Goal: Task Accomplishment & Management: Manage account settings

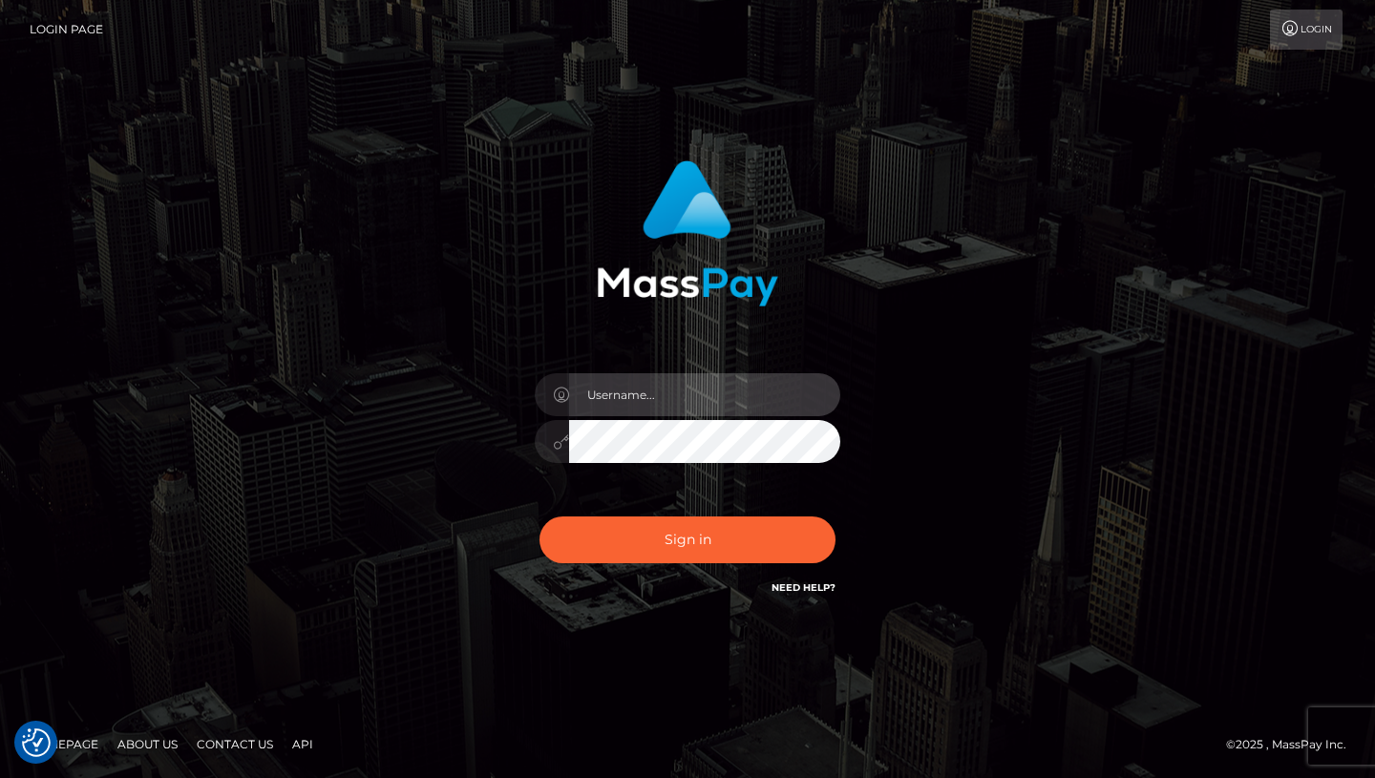
click at [645, 391] on input "text" at bounding box center [704, 394] width 271 height 43
type input "[EMAIL_ADDRESS][DOMAIN_NAME]"
click at [557, 446] on icon at bounding box center [561, 442] width 16 height 15
click at [559, 455] on div at bounding box center [688, 438] width 306 height 37
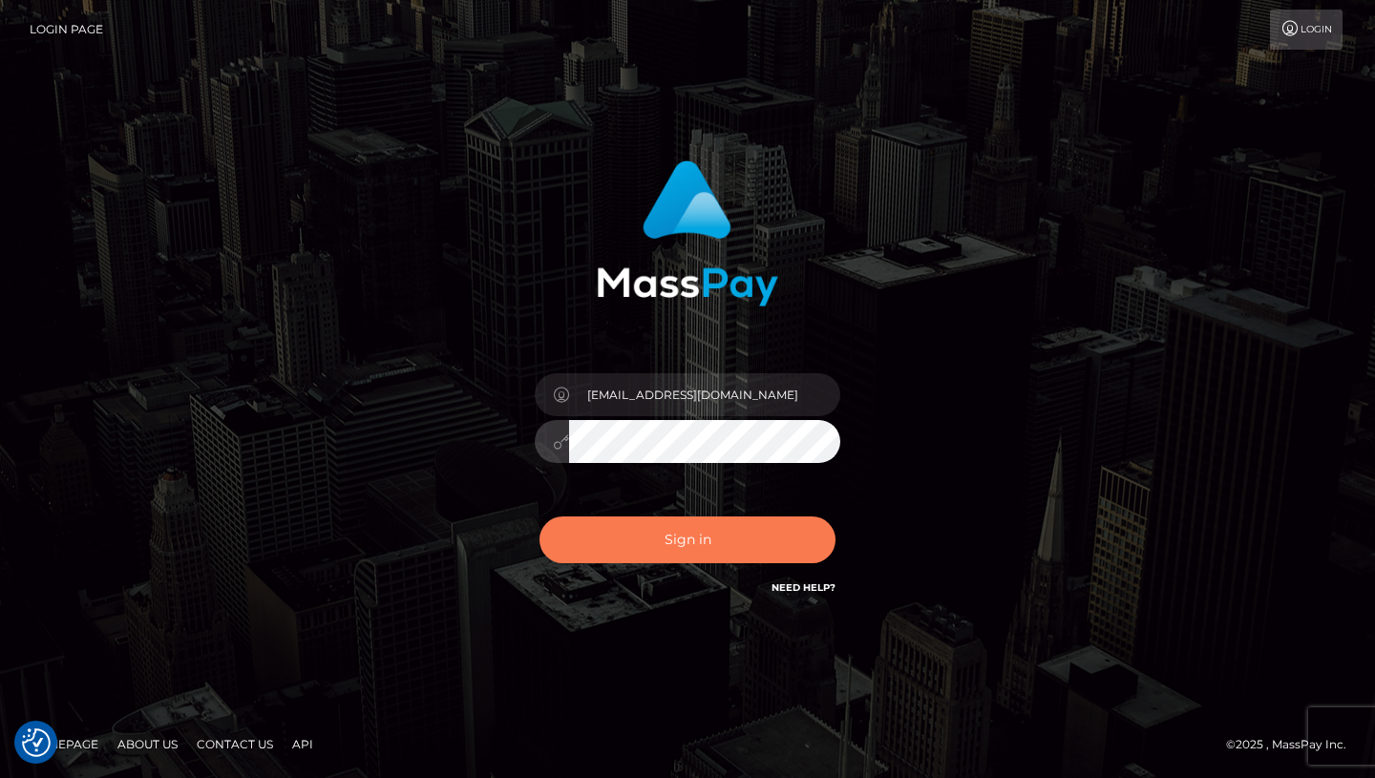
click at [644, 547] on button "Sign in" at bounding box center [688, 540] width 296 height 47
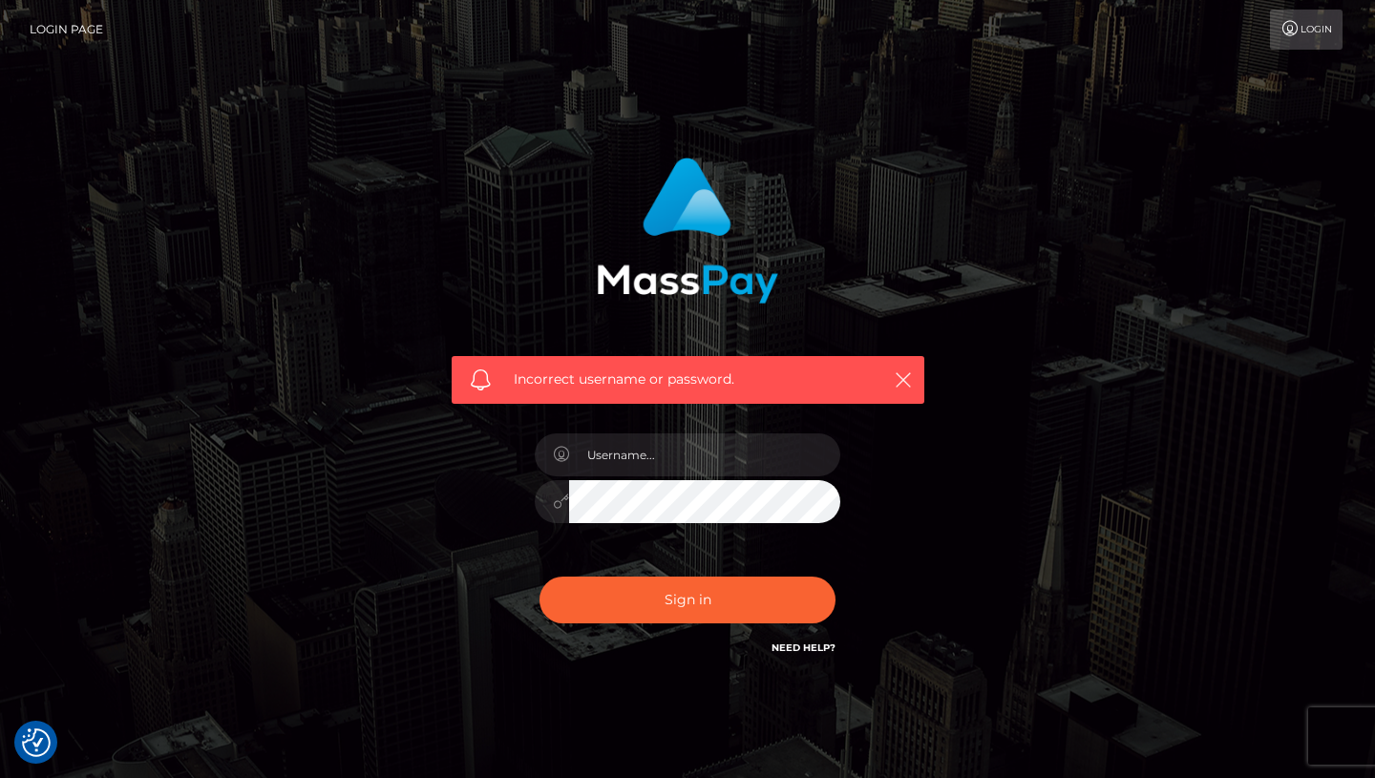
checkbox input "true"
click at [647, 460] on input "text" at bounding box center [704, 455] width 271 height 43
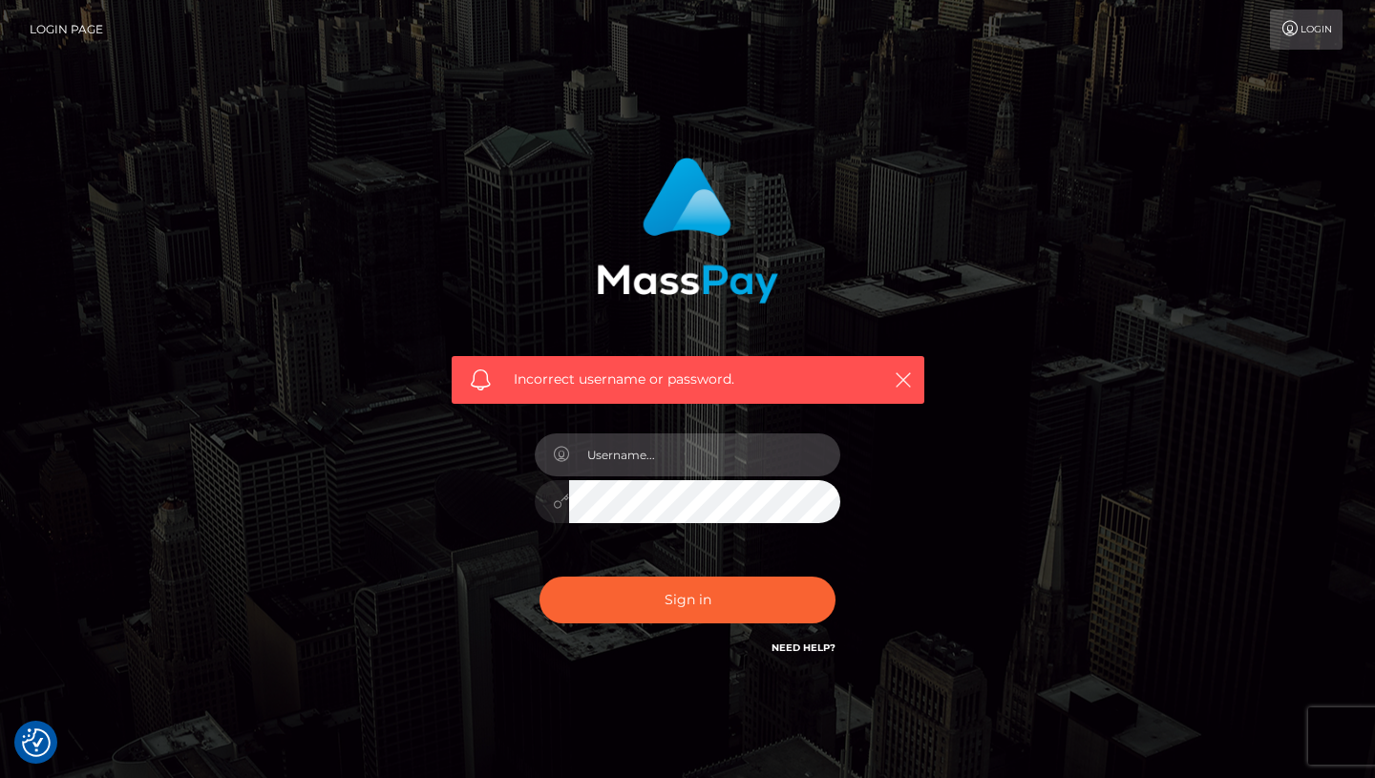
type input "[EMAIL_ADDRESS][DOMAIN_NAME]"
click at [494, 457] on div "Incorrect username or password. goddessbabyb25@gmail.com" at bounding box center [687, 408] width 501 height 530
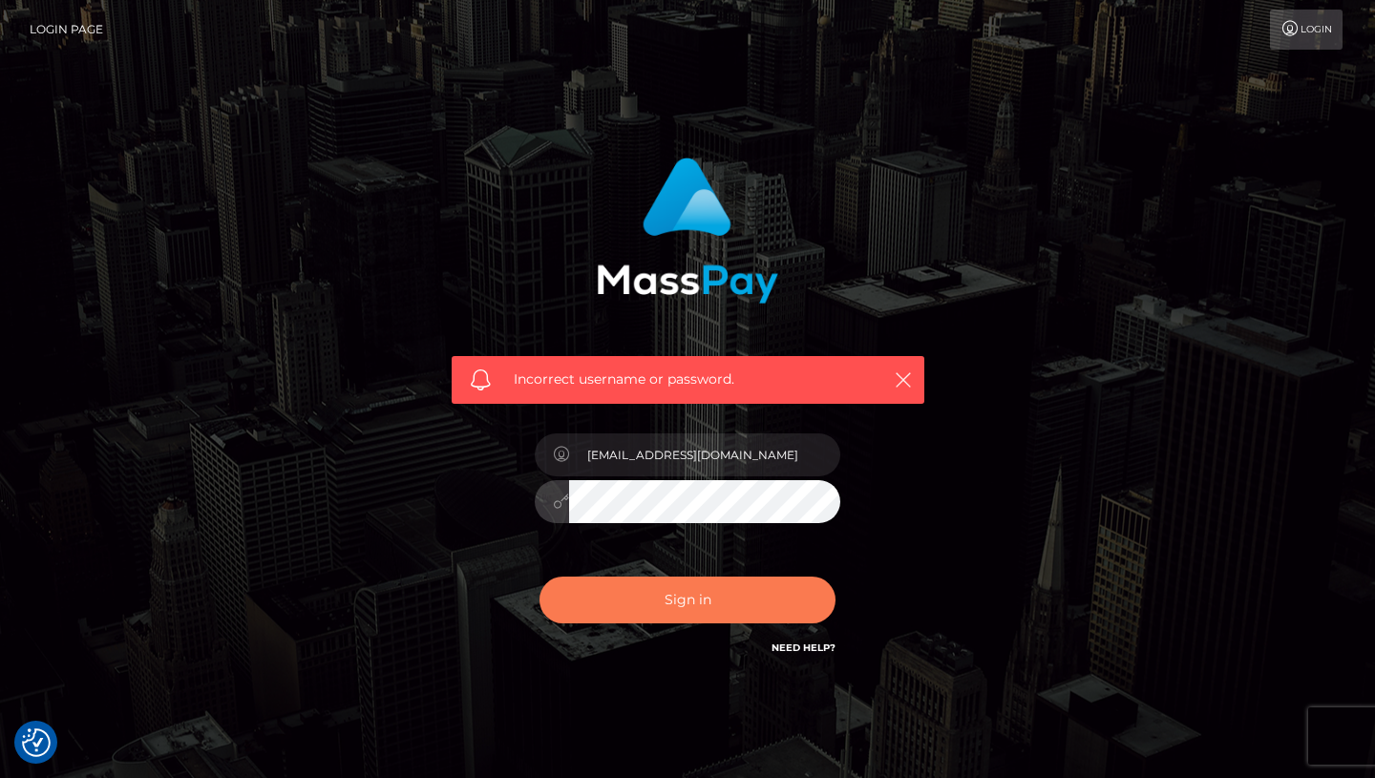
click at [594, 577] on button "Sign in" at bounding box center [688, 600] width 296 height 47
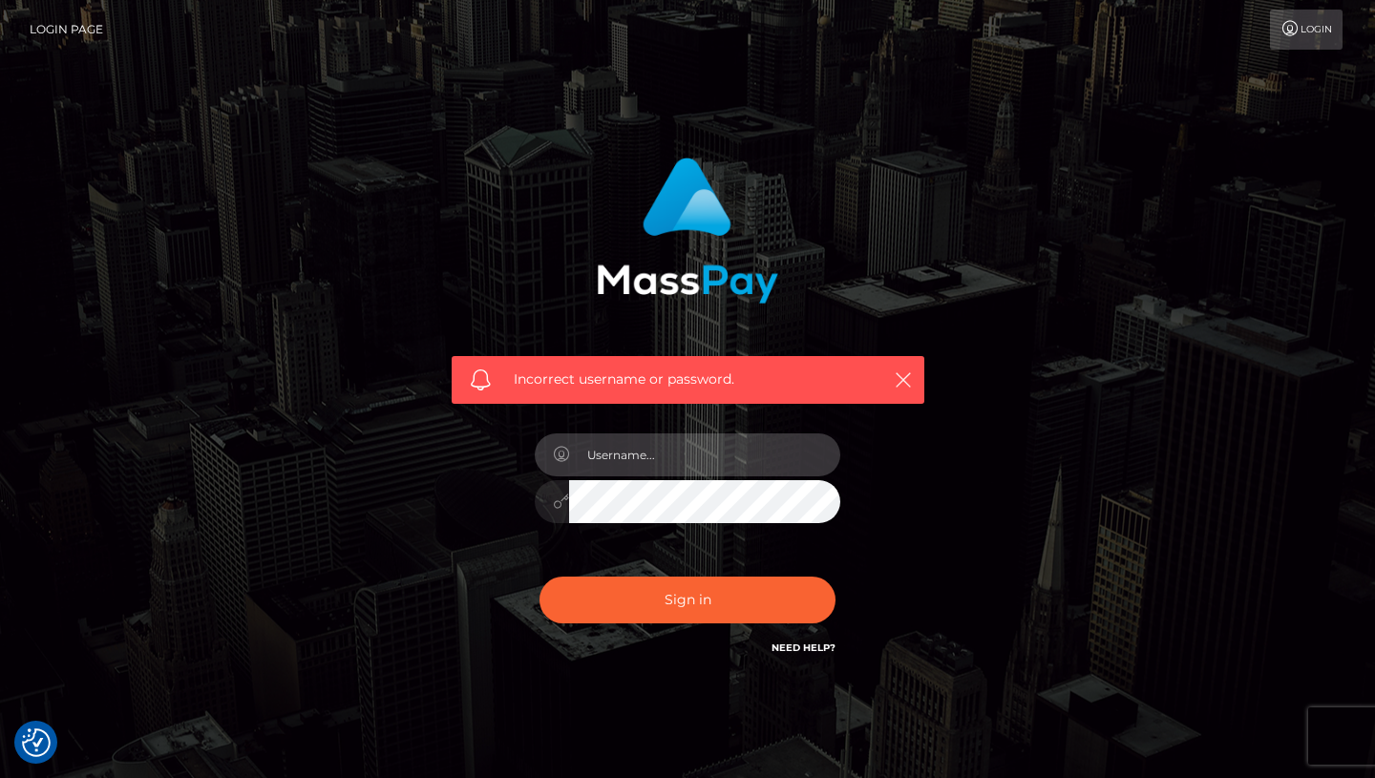
click at [666, 452] on input "text" at bounding box center [704, 455] width 271 height 43
type input "[EMAIL_ADDRESS][DOMAIN_NAME]"
click at [558, 493] on div at bounding box center [688, 498] width 306 height 37
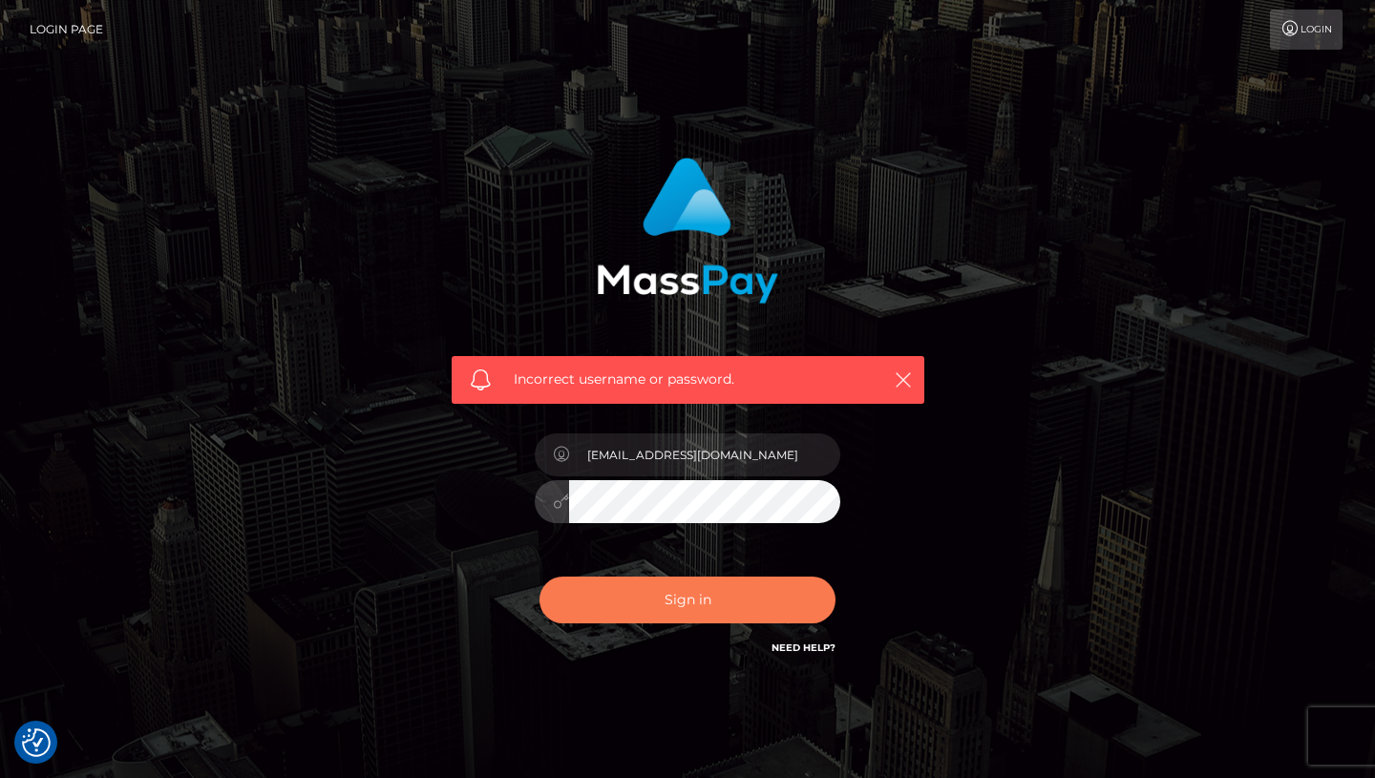
click at [563, 606] on button "Sign in" at bounding box center [688, 600] width 296 height 47
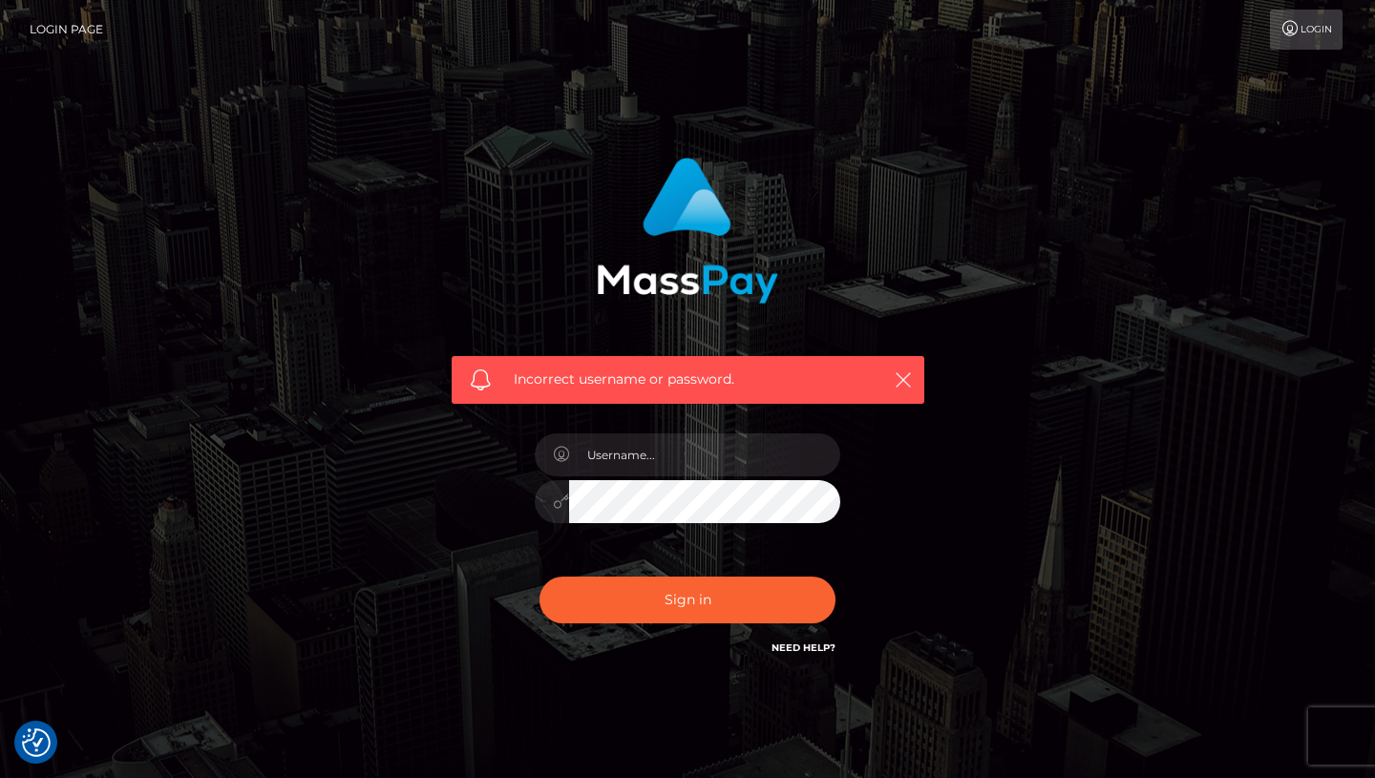
checkbox input "true"
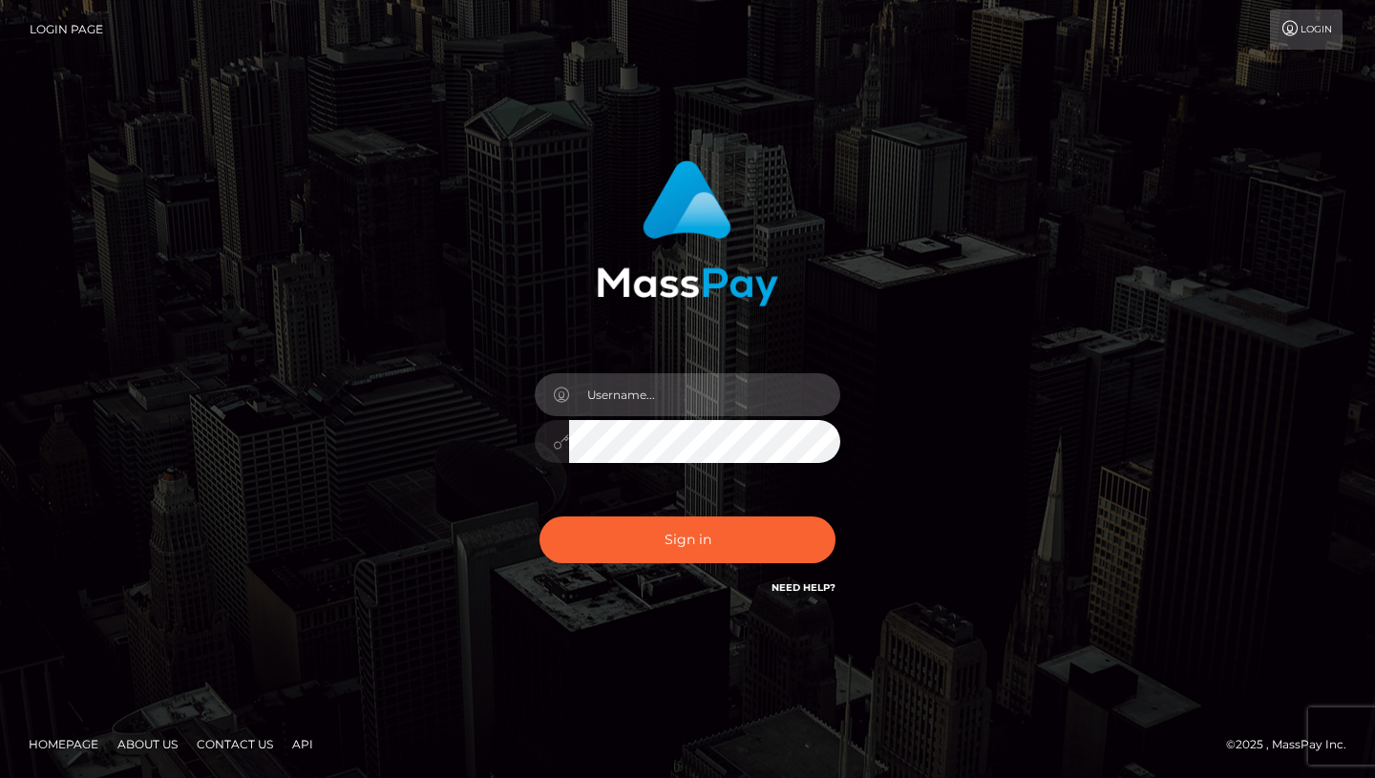
click at [685, 375] on input "text" at bounding box center [704, 394] width 271 height 43
type input "[EMAIL_ADDRESS][DOMAIN_NAME]"
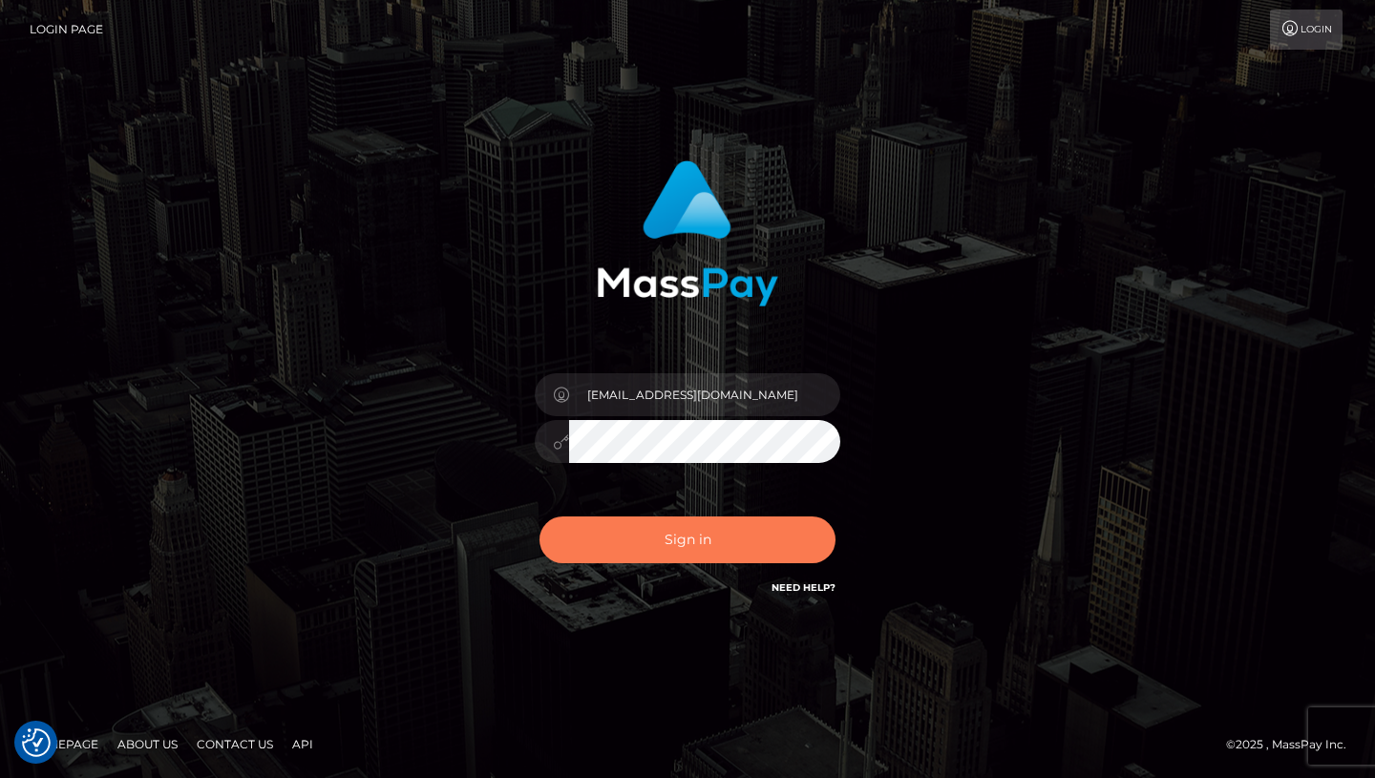
click at [663, 553] on button "Sign in" at bounding box center [688, 540] width 296 height 47
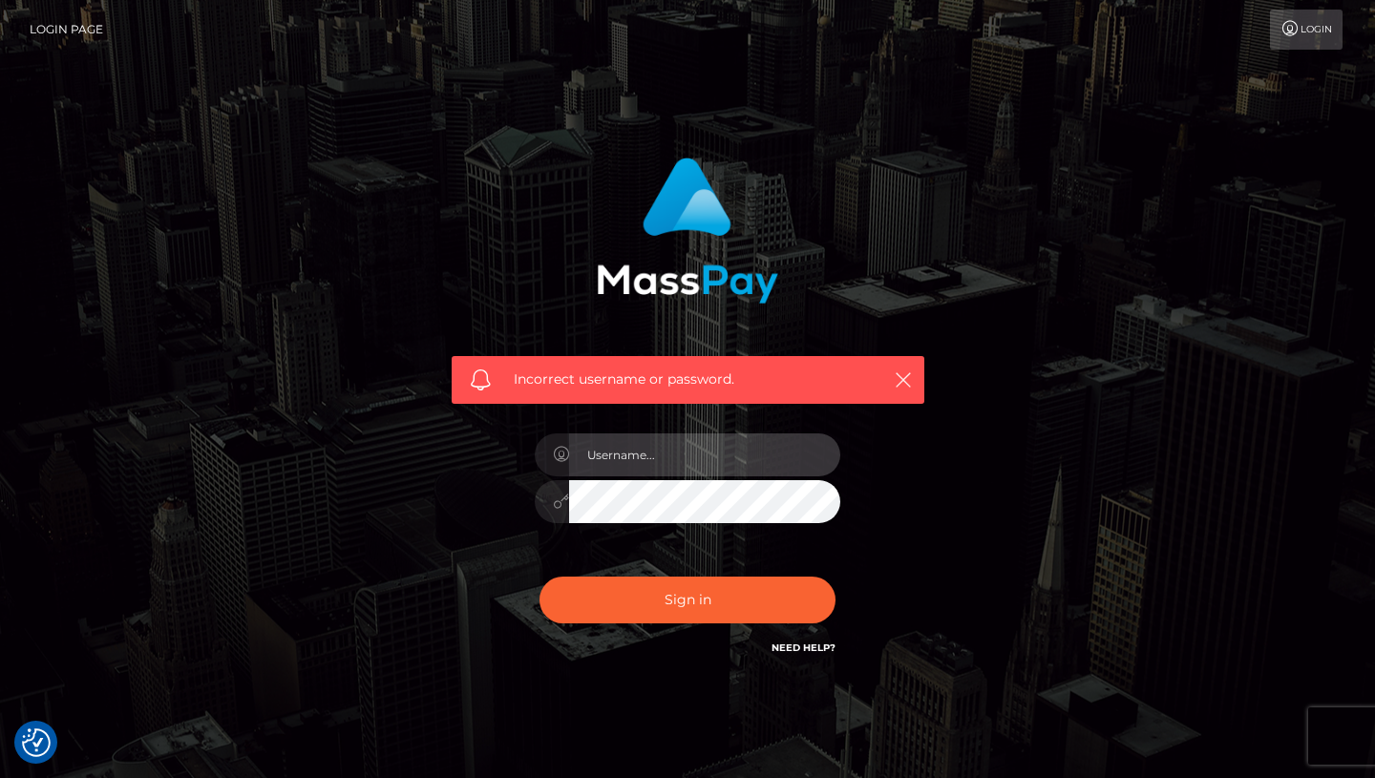
click at [625, 457] on input "text" at bounding box center [704, 455] width 271 height 43
type input "[EMAIL_ADDRESS][DOMAIN_NAME]"
click at [530, 492] on div "goddessbabyb25@gmail.com" at bounding box center [688, 492] width 334 height 146
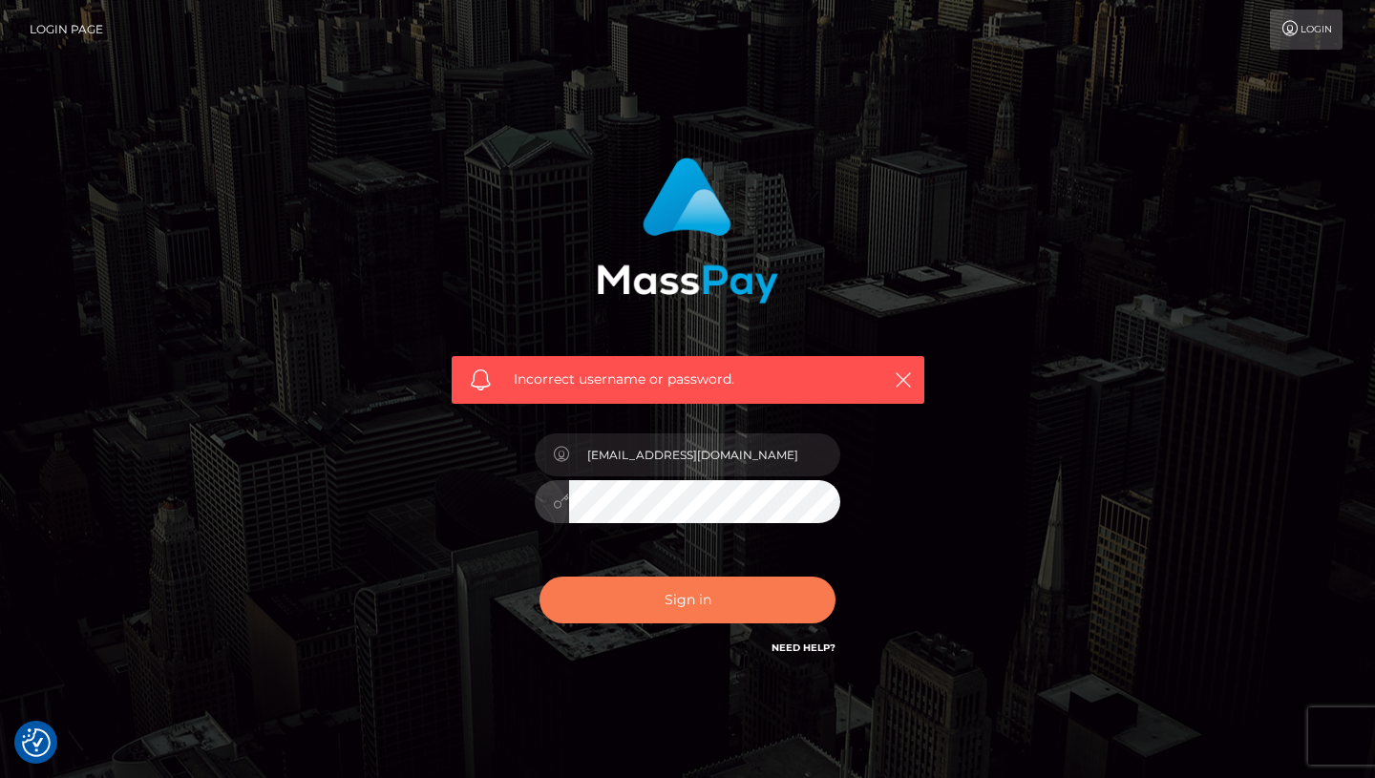
click at [609, 613] on button "Sign in" at bounding box center [688, 600] width 296 height 47
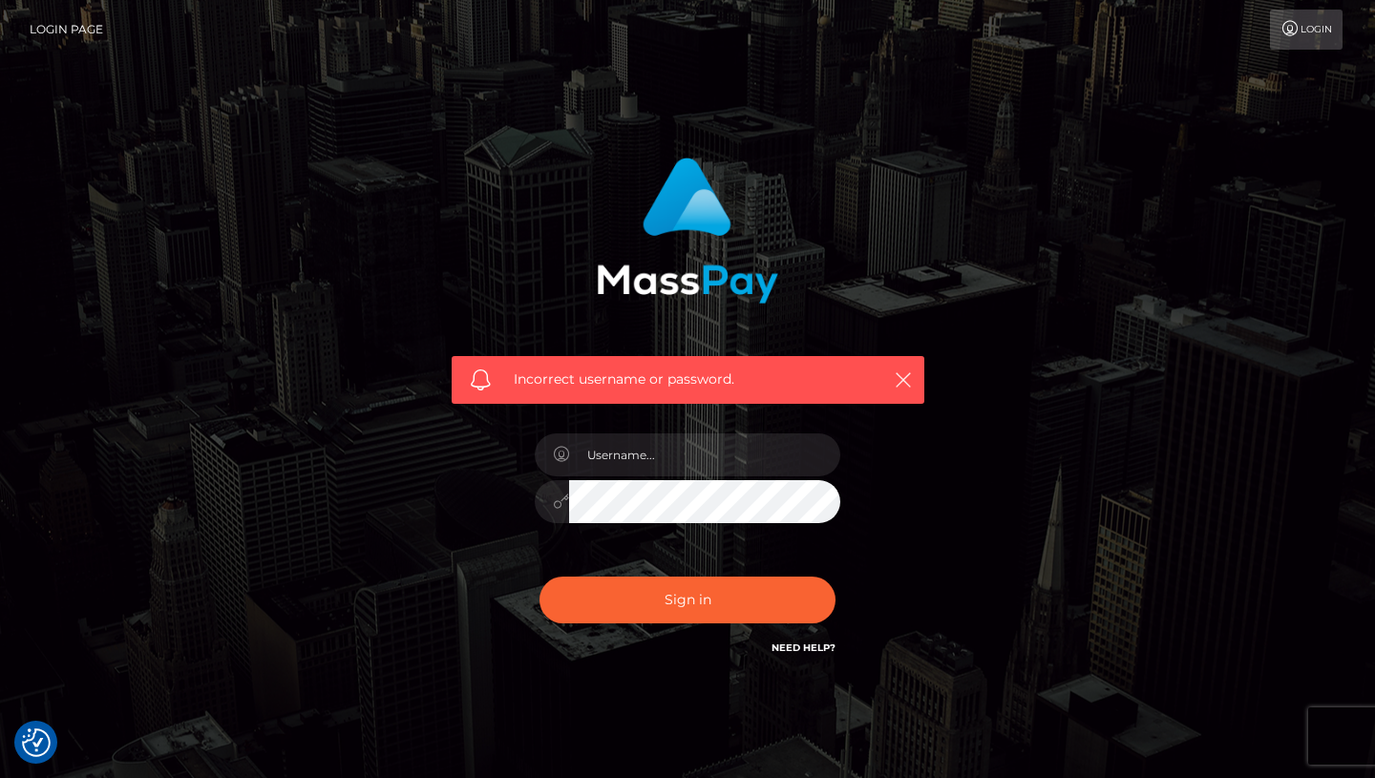
click at [805, 654] on h6 "Need Help?" at bounding box center [804, 647] width 64 height 16
click at [797, 646] on link "Need Help?" at bounding box center [804, 648] width 64 height 12
click at [1325, 25] on link "Login" at bounding box center [1306, 30] width 73 height 40
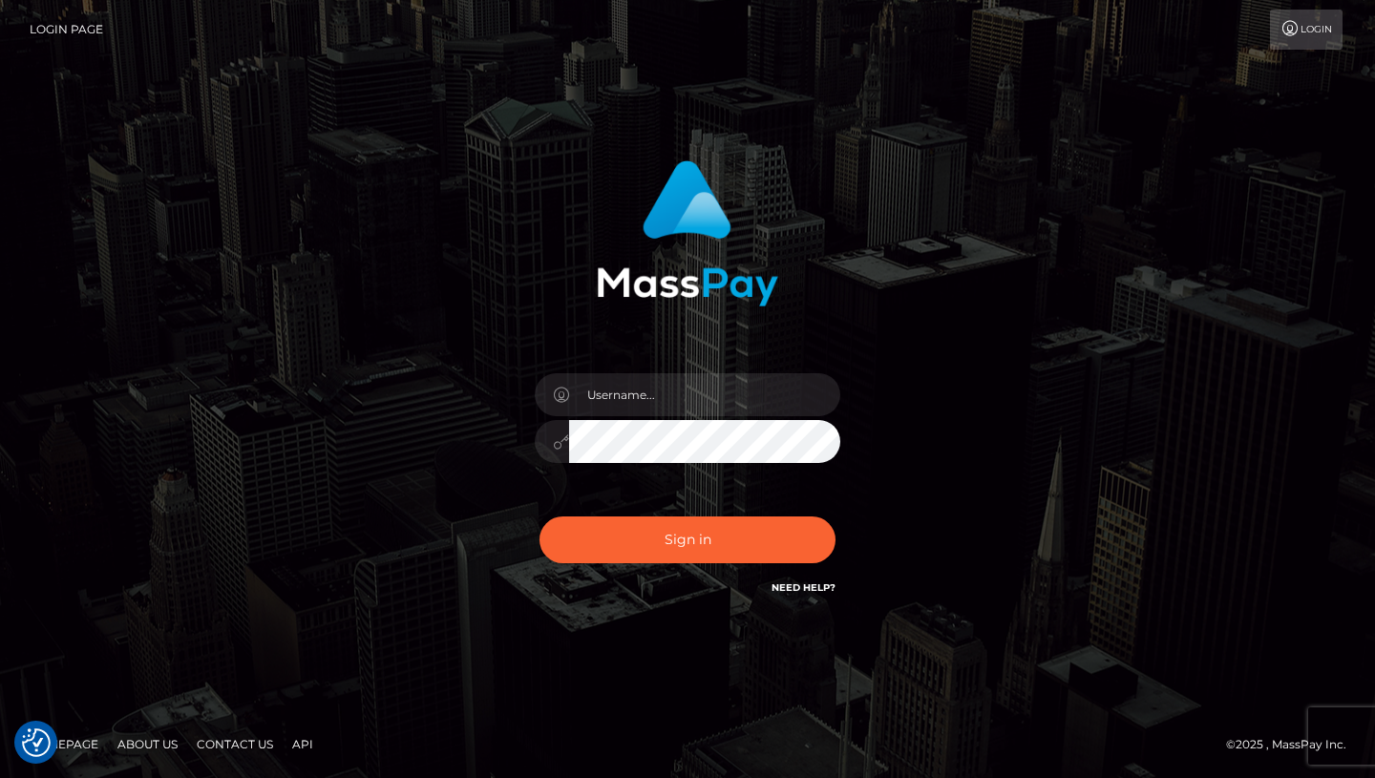
checkbox input "true"
click at [615, 389] on input "text" at bounding box center [704, 394] width 271 height 43
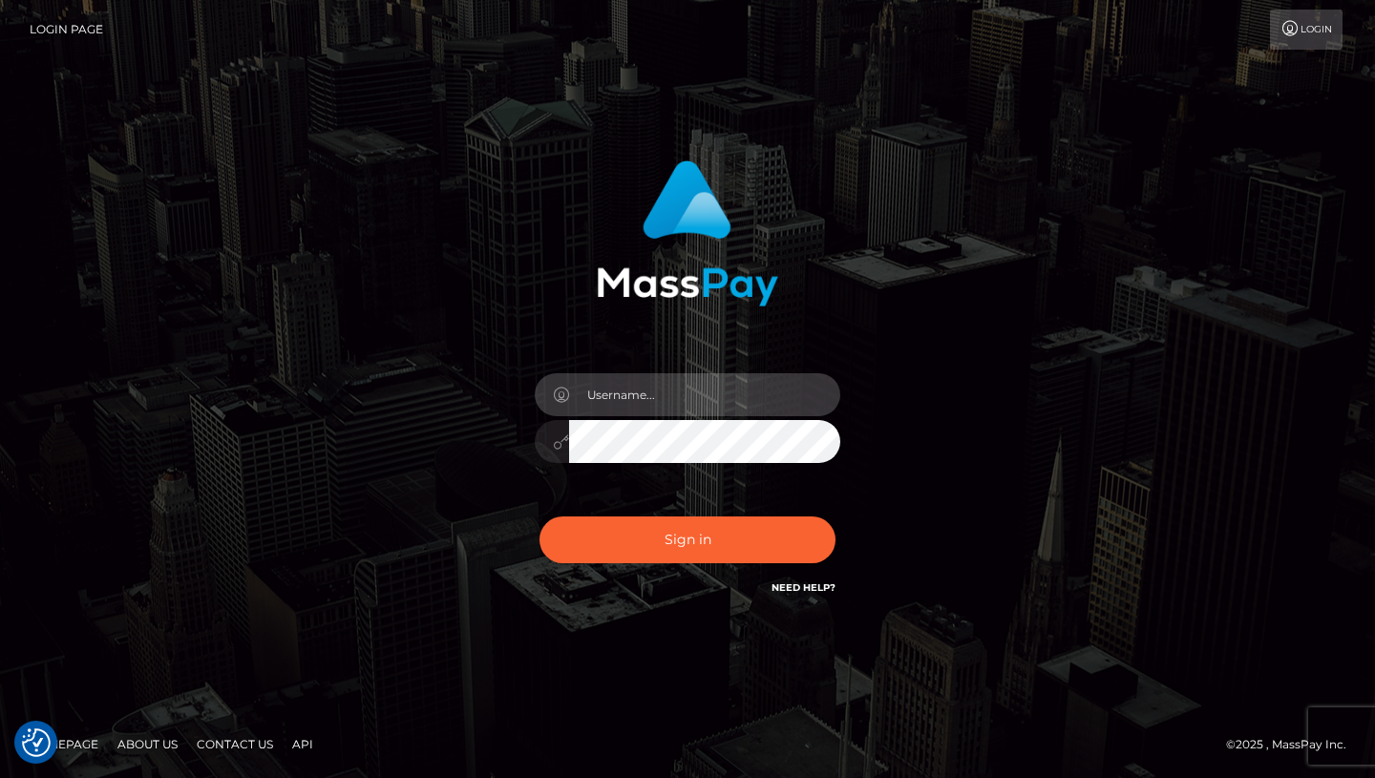
type input "goddessbabyb25@gmail.com"
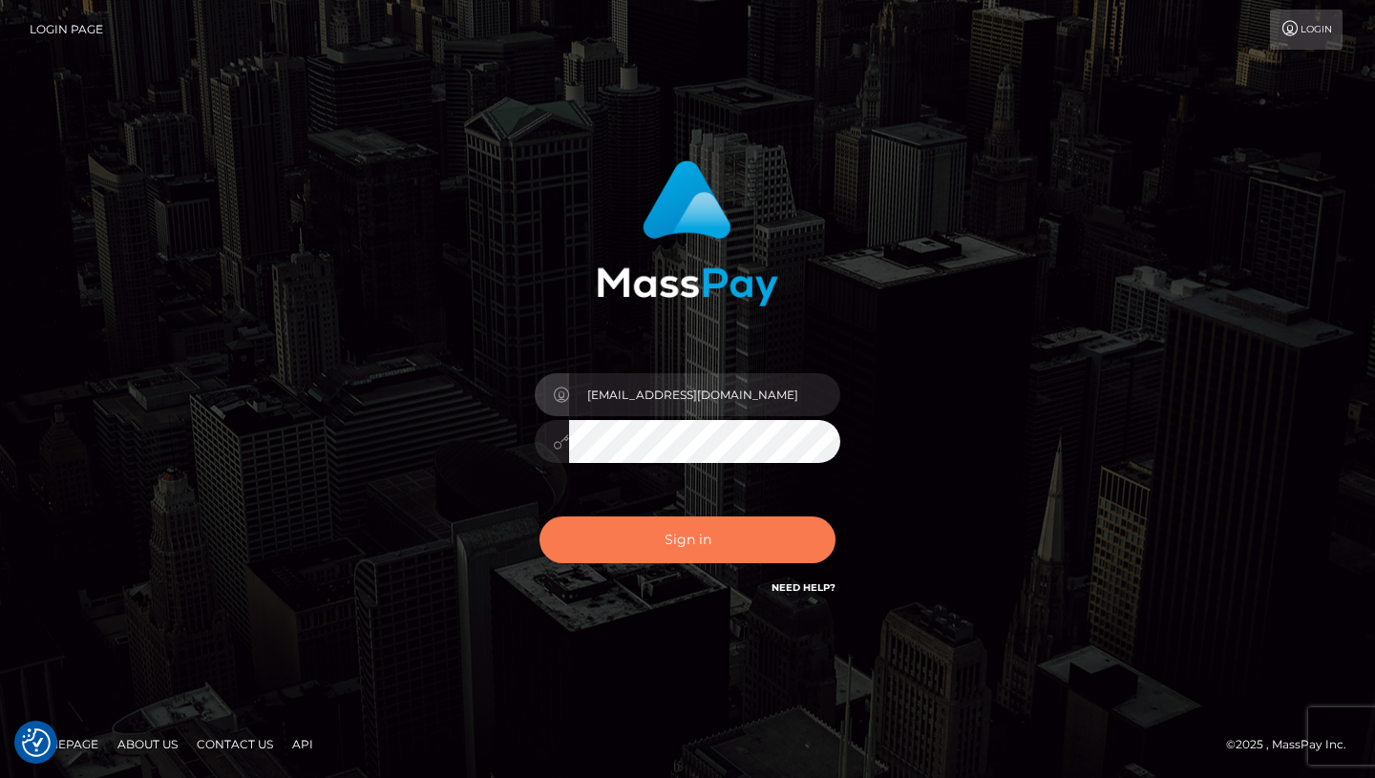
click at [632, 559] on button "Sign in" at bounding box center [688, 540] width 296 height 47
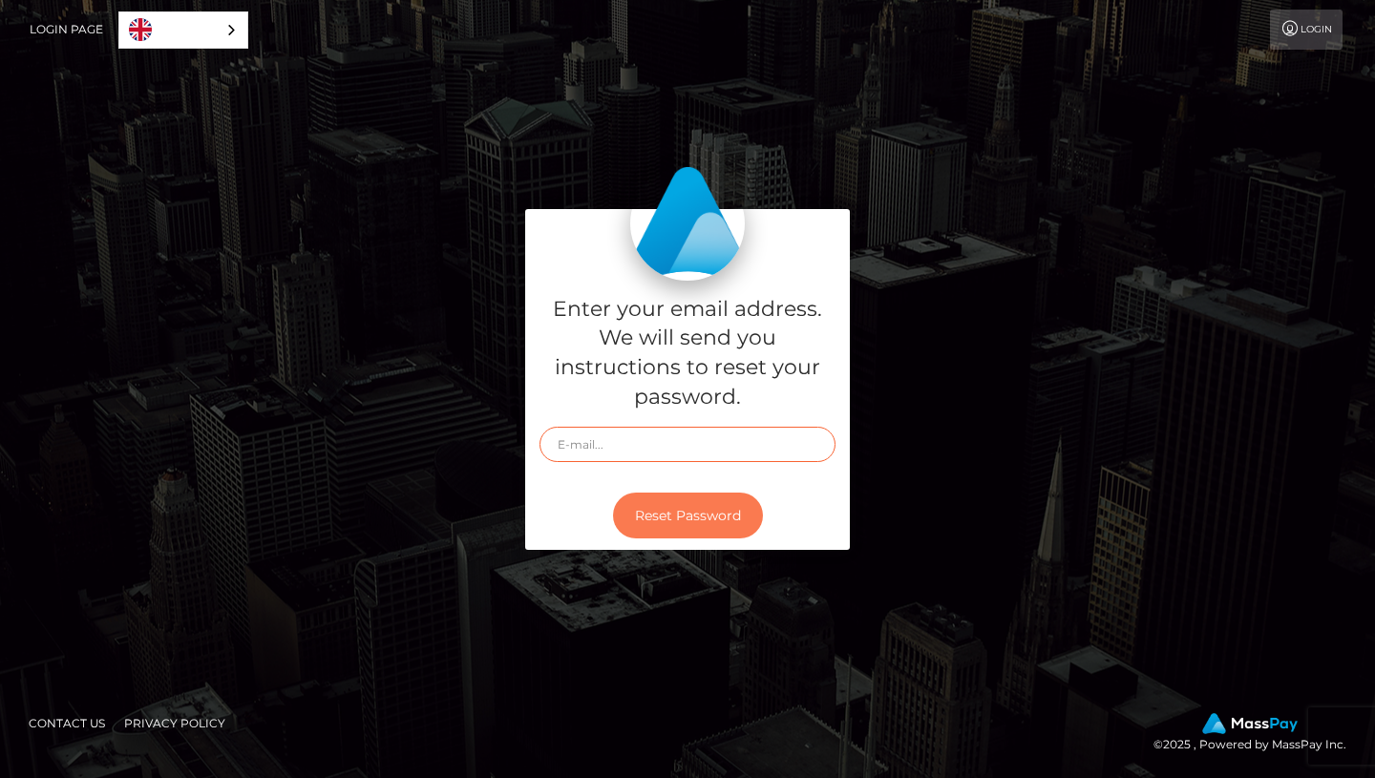
type input "[EMAIL_ADDRESS][DOMAIN_NAME]"
click at [686, 512] on button "Reset Password" at bounding box center [688, 516] width 150 height 47
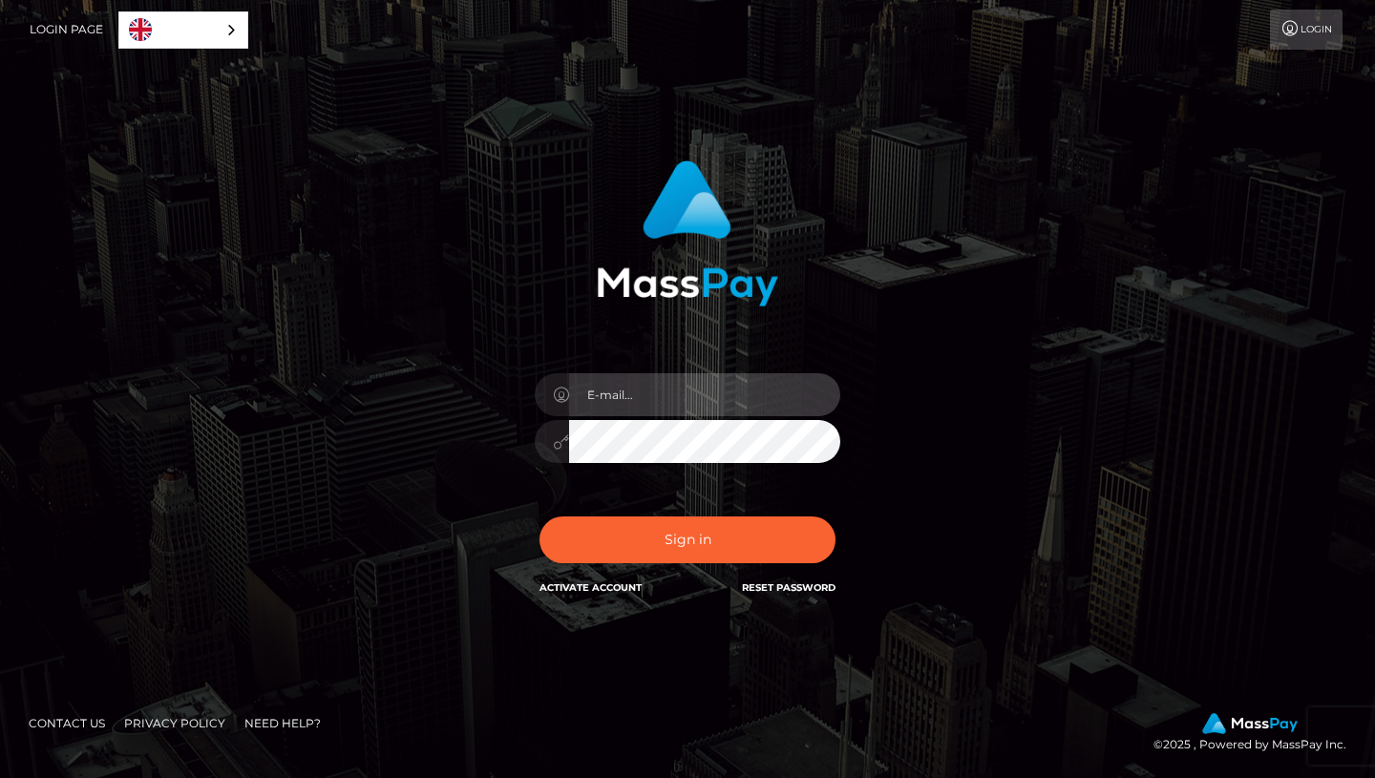
type input "[EMAIL_ADDRESS][DOMAIN_NAME]"
click at [453, 408] on div "In order to protect your account, we're utilizing the help of a captcha service…" at bounding box center [687, 379] width 501 height 467
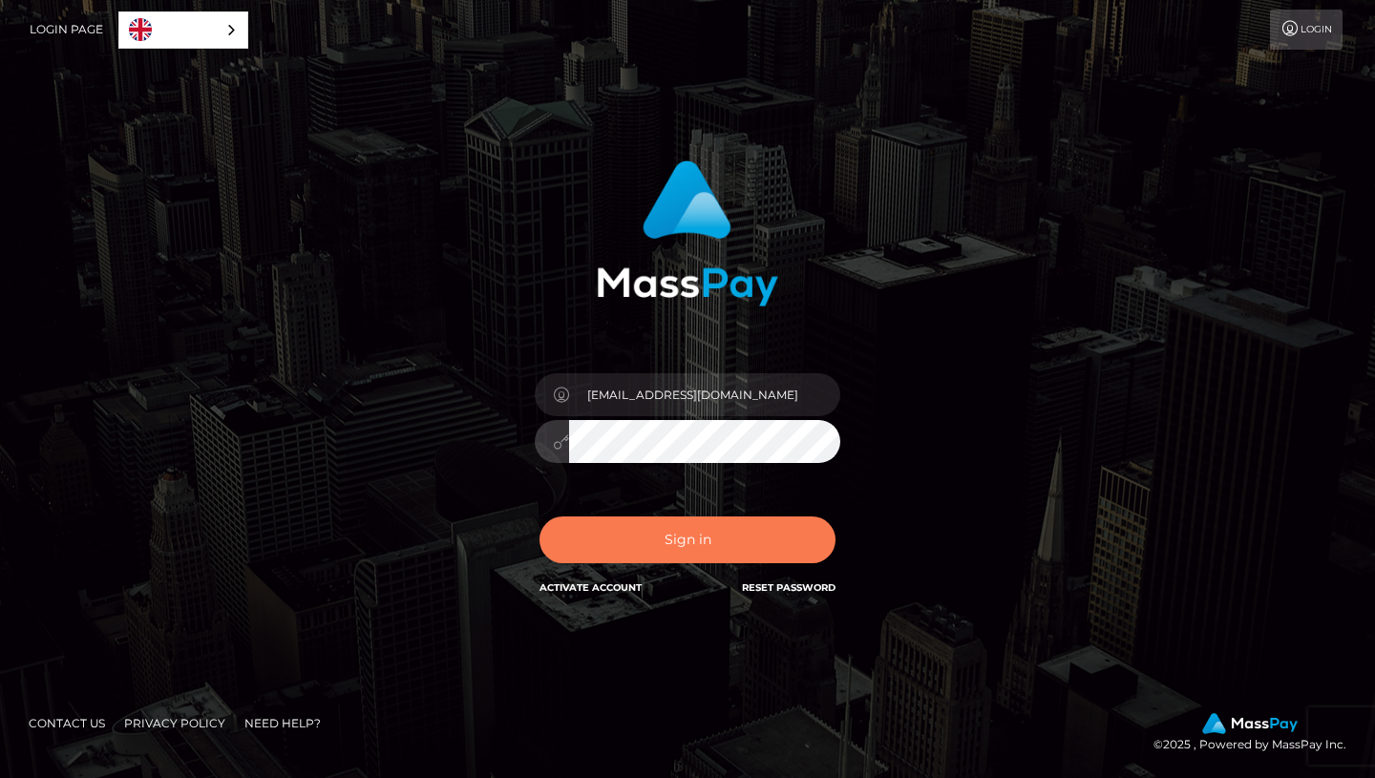
click at [595, 521] on button "Sign in" at bounding box center [688, 540] width 296 height 47
